Goal: Check status: Check status

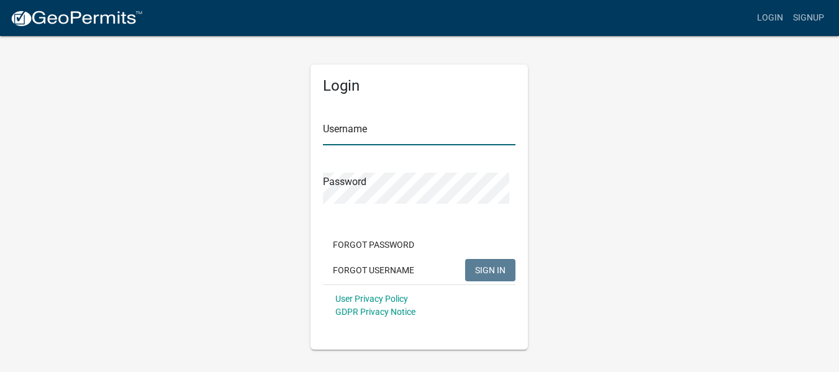
type input "angie3010"
click at [475, 275] on span "SIGN IN" at bounding box center [490, 270] width 30 height 10
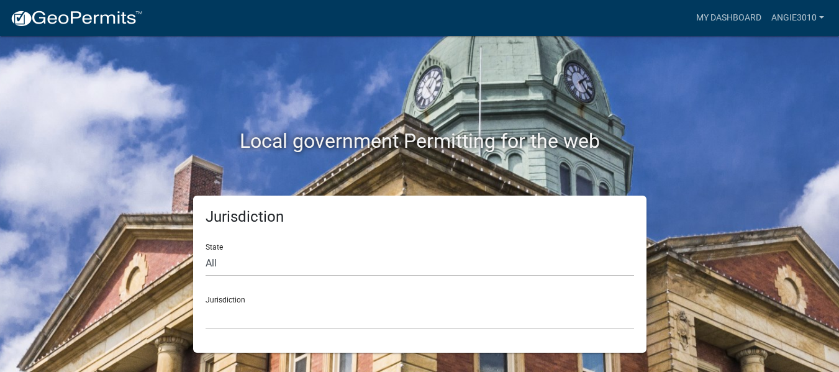
scroll to position [26, 0]
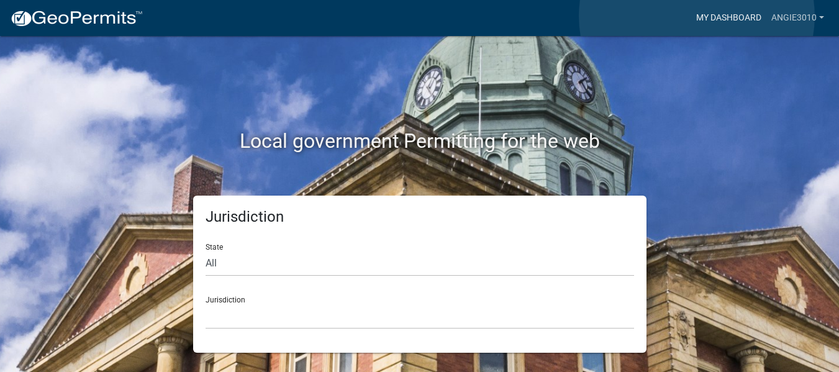
click at [697, 16] on link "My Dashboard" at bounding box center [728, 18] width 75 height 24
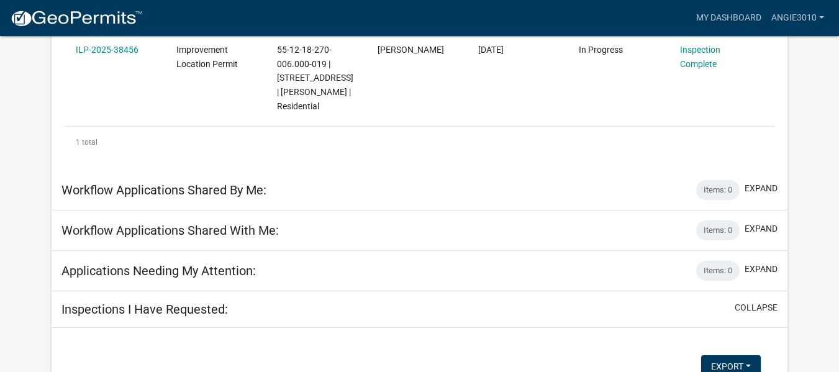
scroll to position [248, 0]
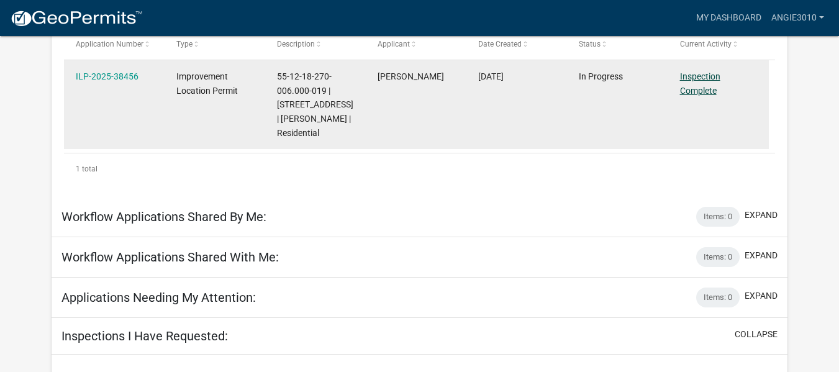
click at [701, 96] on link "Inspection Complete" at bounding box center [700, 83] width 40 height 24
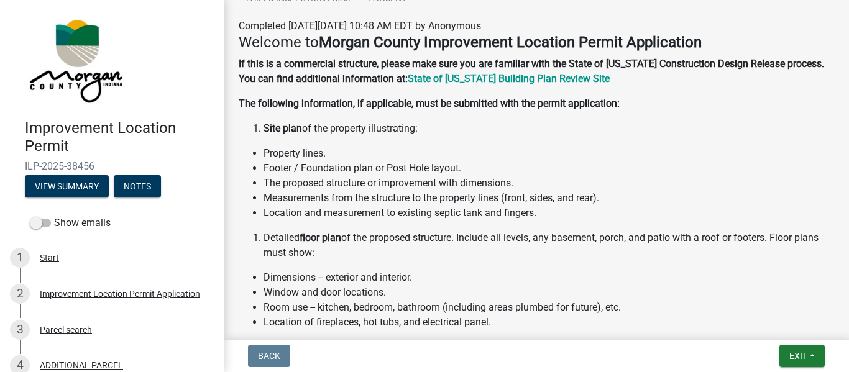
scroll to position [373, 0]
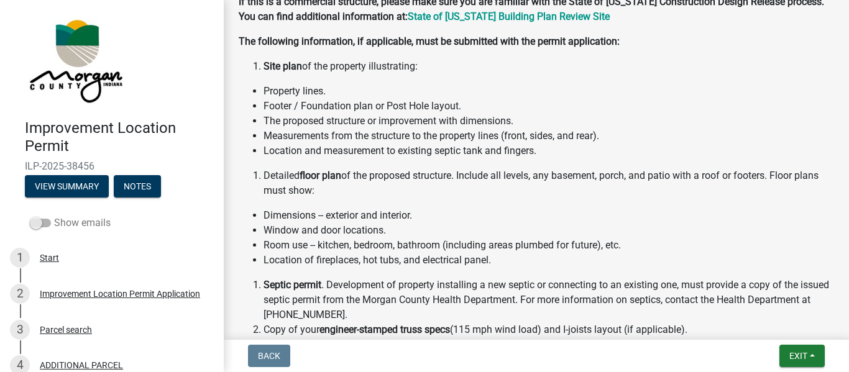
click at [51, 227] on span at bounding box center [40, 223] width 21 height 9
click at [54, 216] on input "Show emails" at bounding box center [54, 216] width 0 height 0
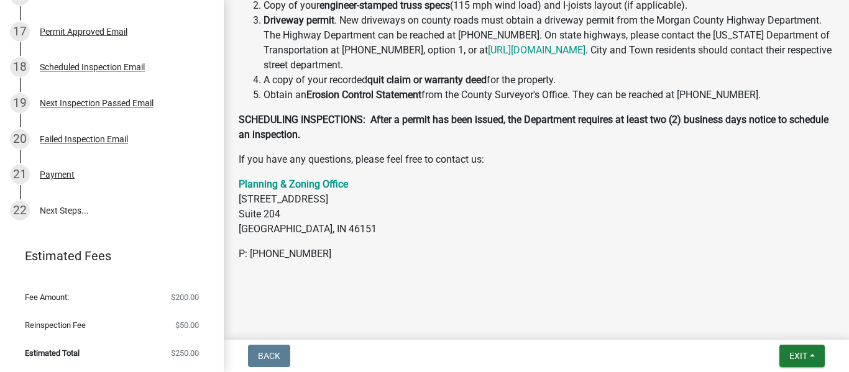
scroll to position [1124, 0]
click at [67, 157] on link "20 Failed Inspection Email" at bounding box center [112, 139] width 224 height 36
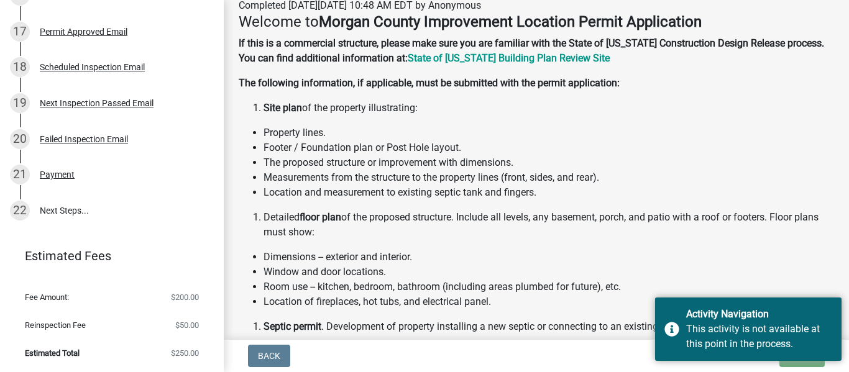
scroll to position [311, 0]
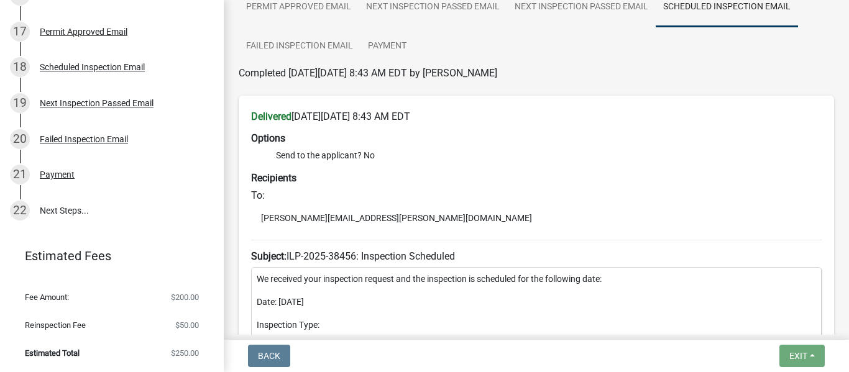
scroll to position [186, 0]
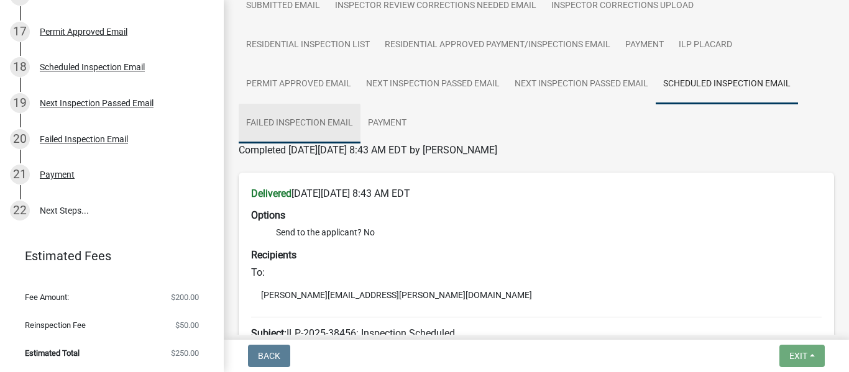
click at [360, 144] on link "Failed Inspection Email" at bounding box center [300, 124] width 122 height 40
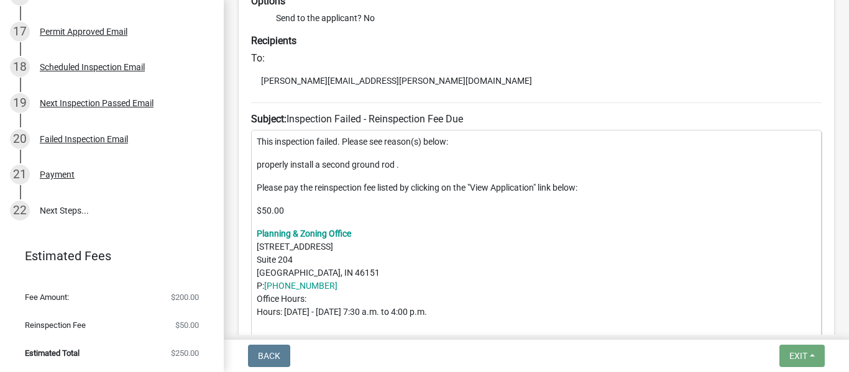
scroll to position [311, 0]
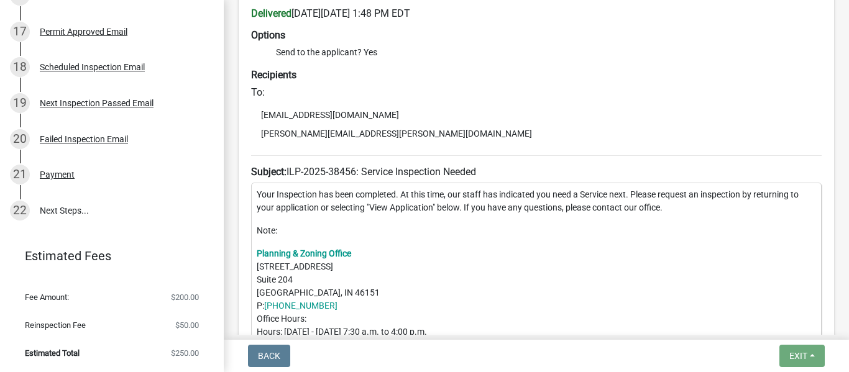
scroll to position [363, 0]
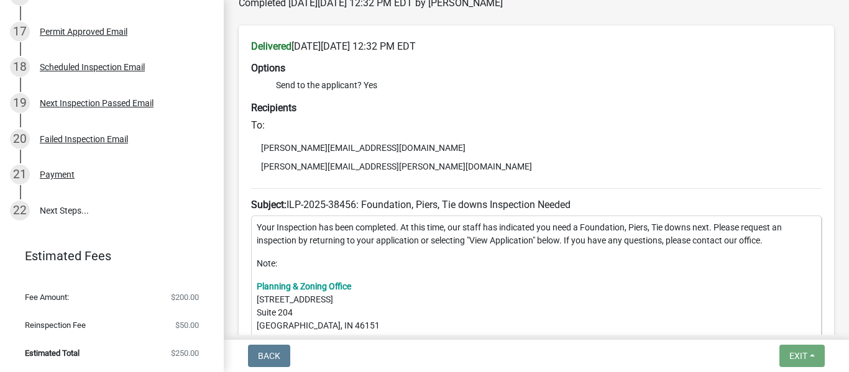
scroll to position [301, 0]
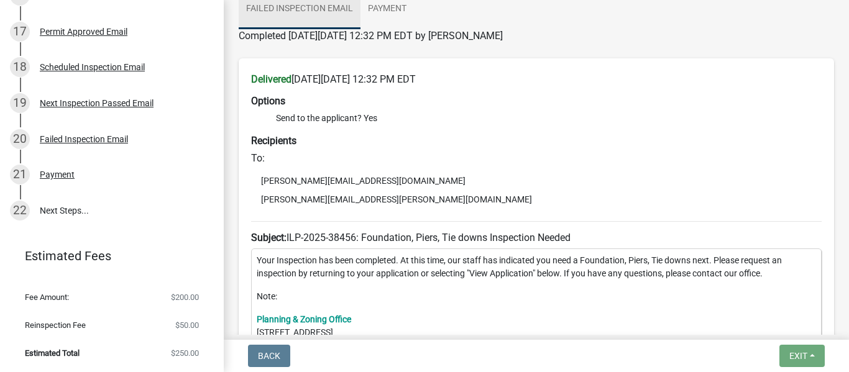
click at [360, 29] on link "Failed Inspection Email" at bounding box center [300, 9] width 122 height 40
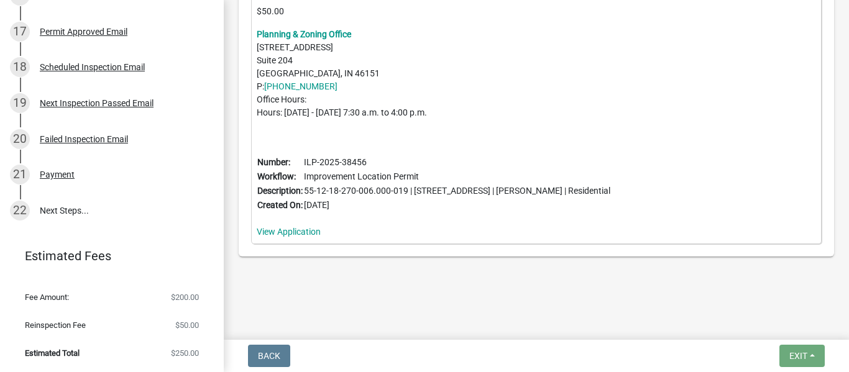
scroll to position [860, 0]
click at [285, 237] on link "View Application" at bounding box center [289, 232] width 64 height 10
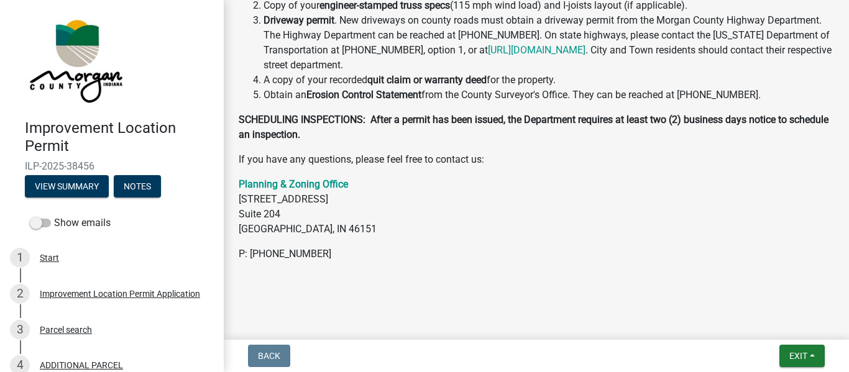
scroll to position [1062, 0]
click at [114, 198] on button "Notes" at bounding box center [137, 186] width 47 height 22
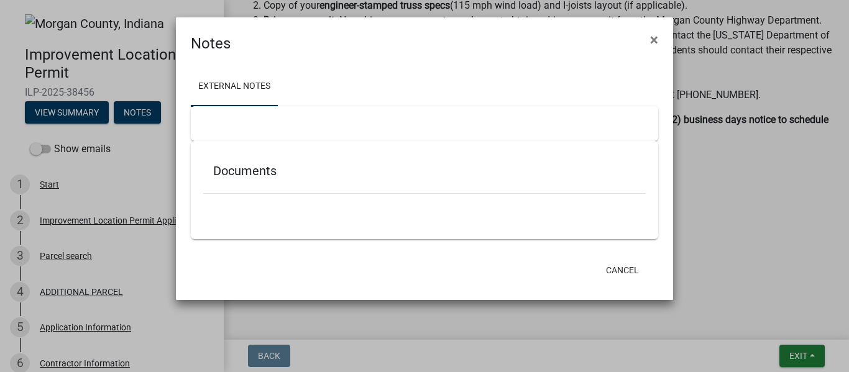
scroll to position [12, 0]
click at [237, 178] on h5 "Documents" at bounding box center [424, 170] width 422 height 15
click at [256, 86] on link "External Notes" at bounding box center [234, 87] width 87 height 40
click at [650, 31] on span "×" at bounding box center [654, 39] width 8 height 17
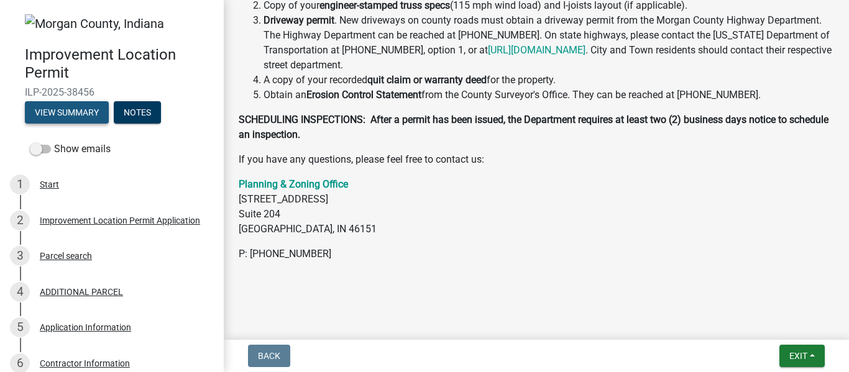
click at [109, 124] on button "View Summary" at bounding box center [67, 112] width 84 height 22
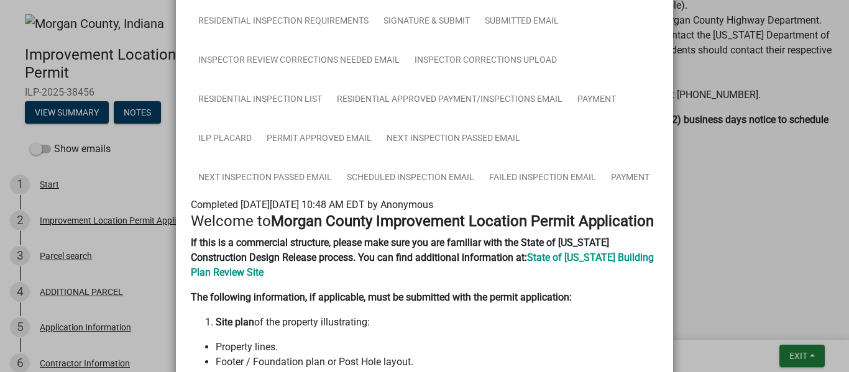
scroll to position [186, 0]
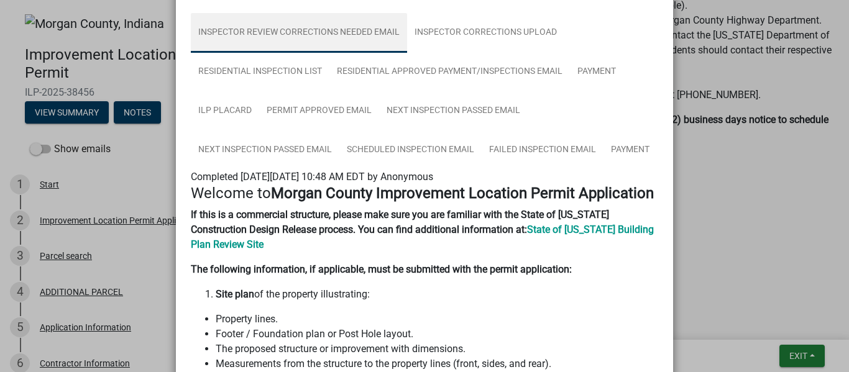
click at [407, 53] on link "Inspector Review Corrections Needed Email" at bounding box center [299, 33] width 216 height 40
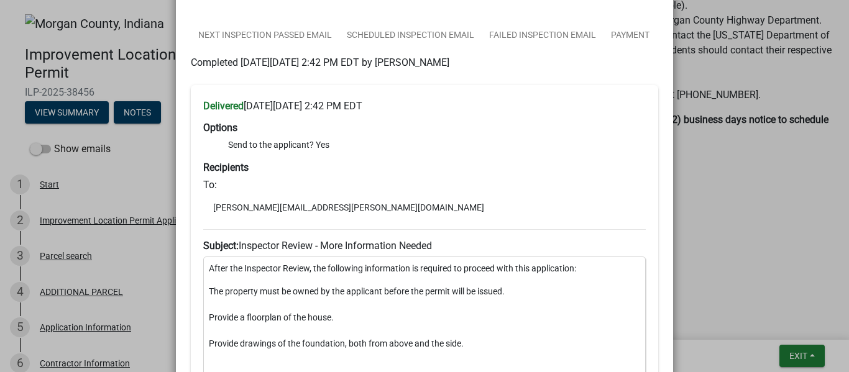
scroll to position [202, 0]
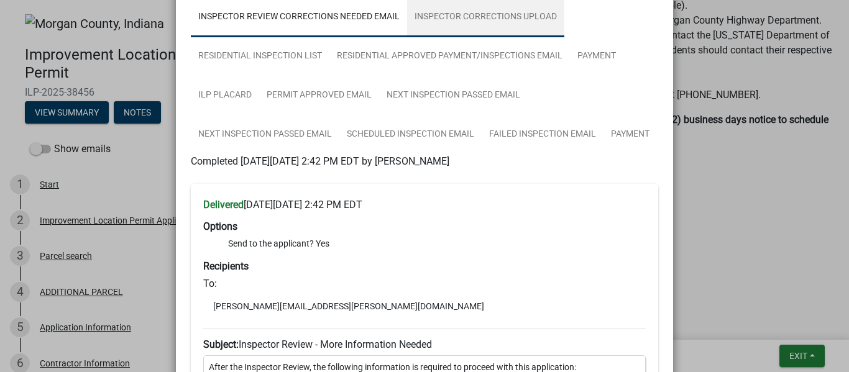
click at [491, 37] on link "Inspector Corrections Upload" at bounding box center [485, 18] width 157 height 40
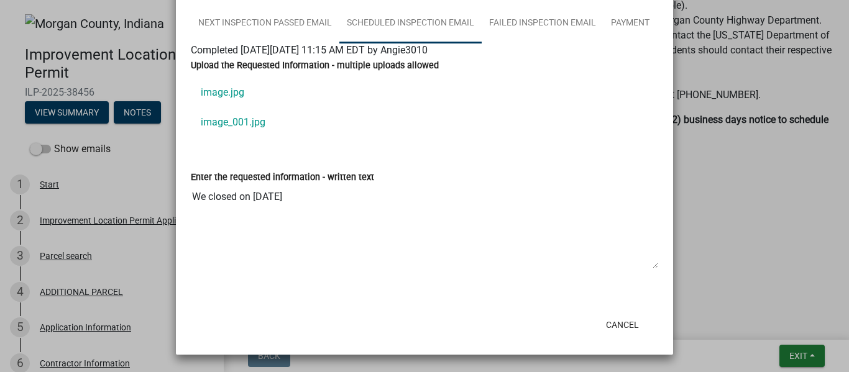
scroll to position [326, 0]
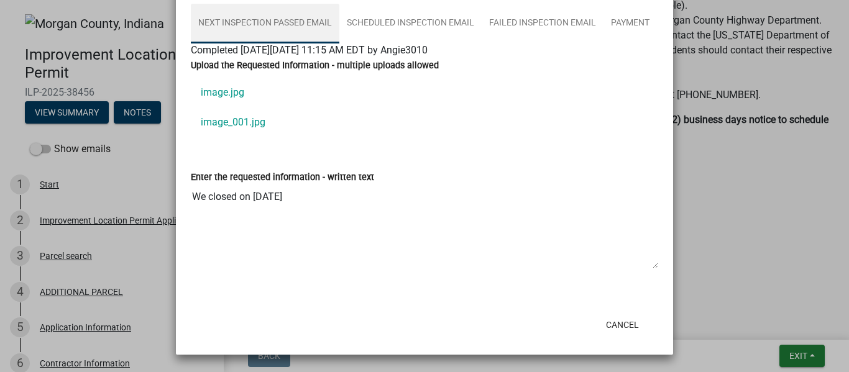
click at [320, 43] on link "Next Inspection Passed Email" at bounding box center [265, 24] width 148 height 40
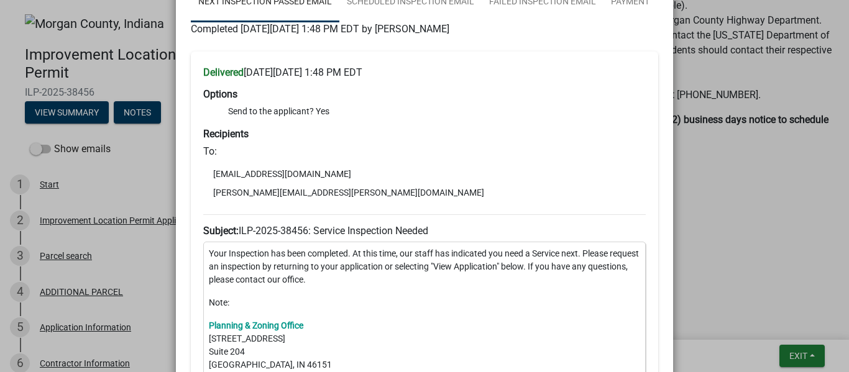
scroll to position [334, 0]
click at [403, 23] on link "Scheduled Inspection Email" at bounding box center [410, 3] width 142 height 40
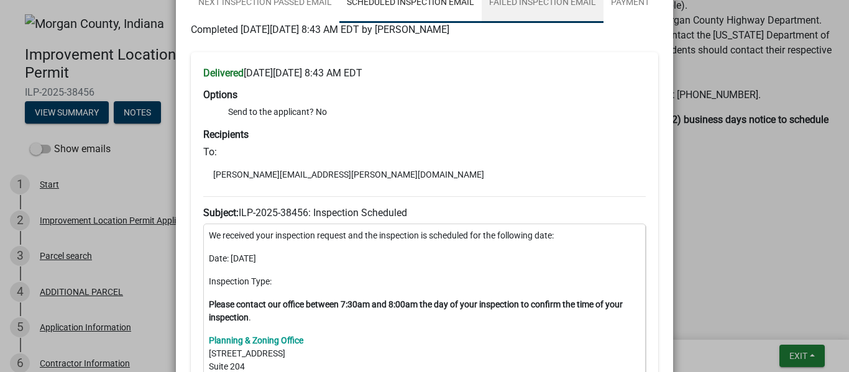
click at [481, 23] on link "Failed Inspection Email" at bounding box center [542, 3] width 122 height 40
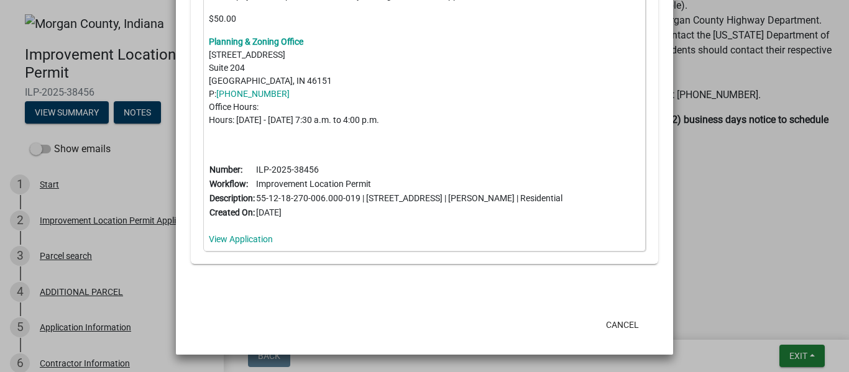
scroll to position [895, 0]
click at [266, 244] on link "View Application" at bounding box center [241, 239] width 64 height 10
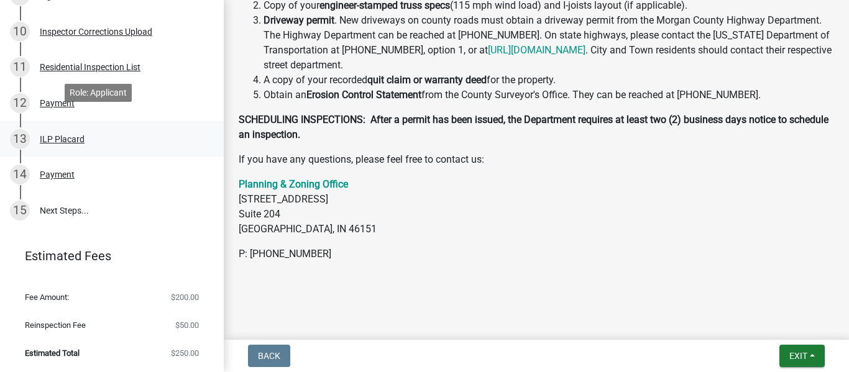
scroll to position [787, 0]
click at [812, 352] on button "Exit" at bounding box center [801, 356] width 45 height 22
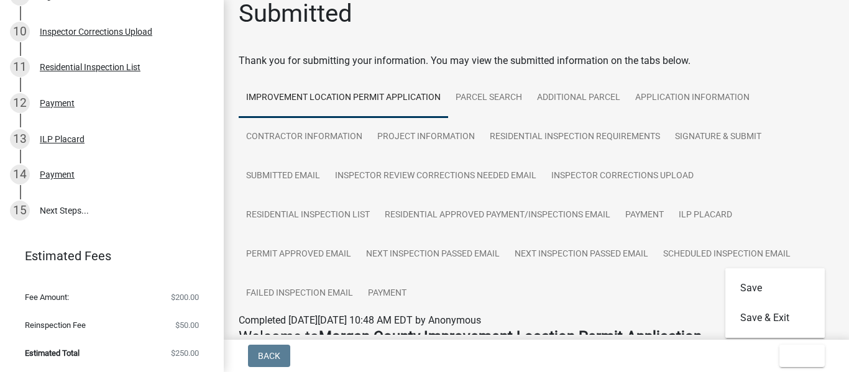
scroll to position [0, 0]
